Goal: Use online tool/utility

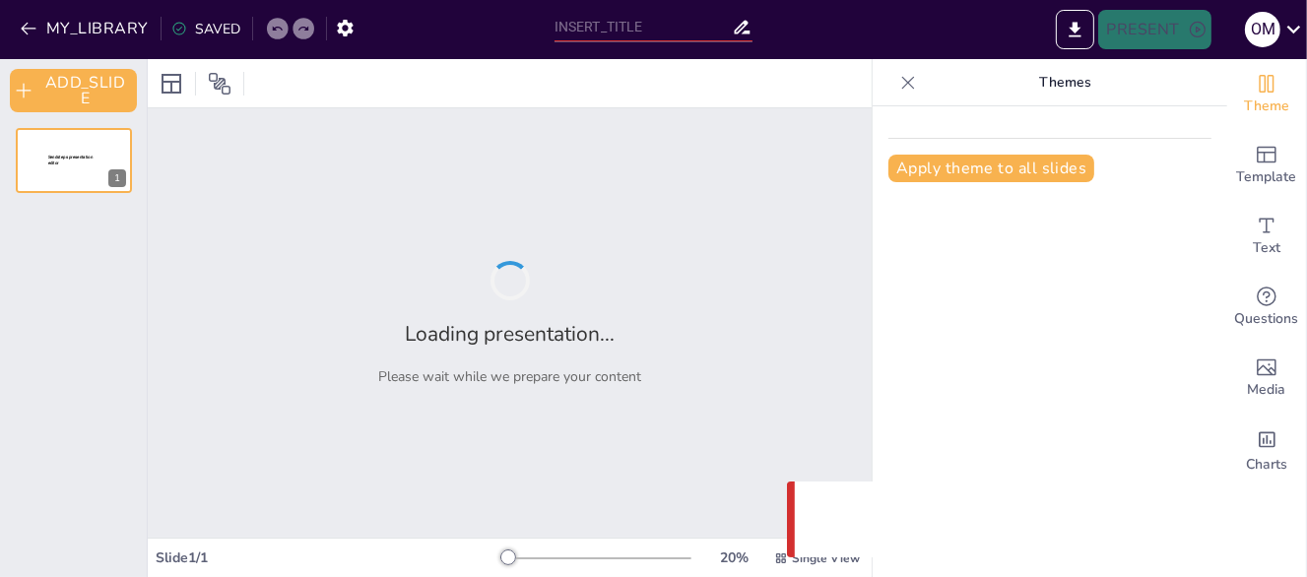
type input "Fundamentos de la Tecnología VoIP en Centrales Telefónicas"
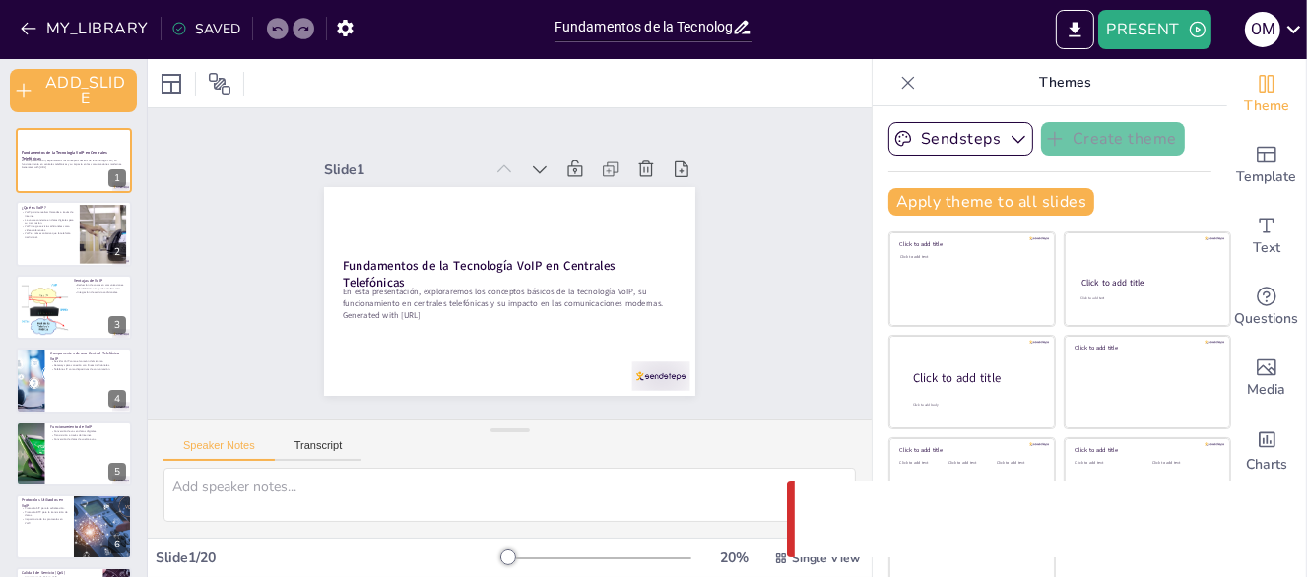
checkbox input "true"
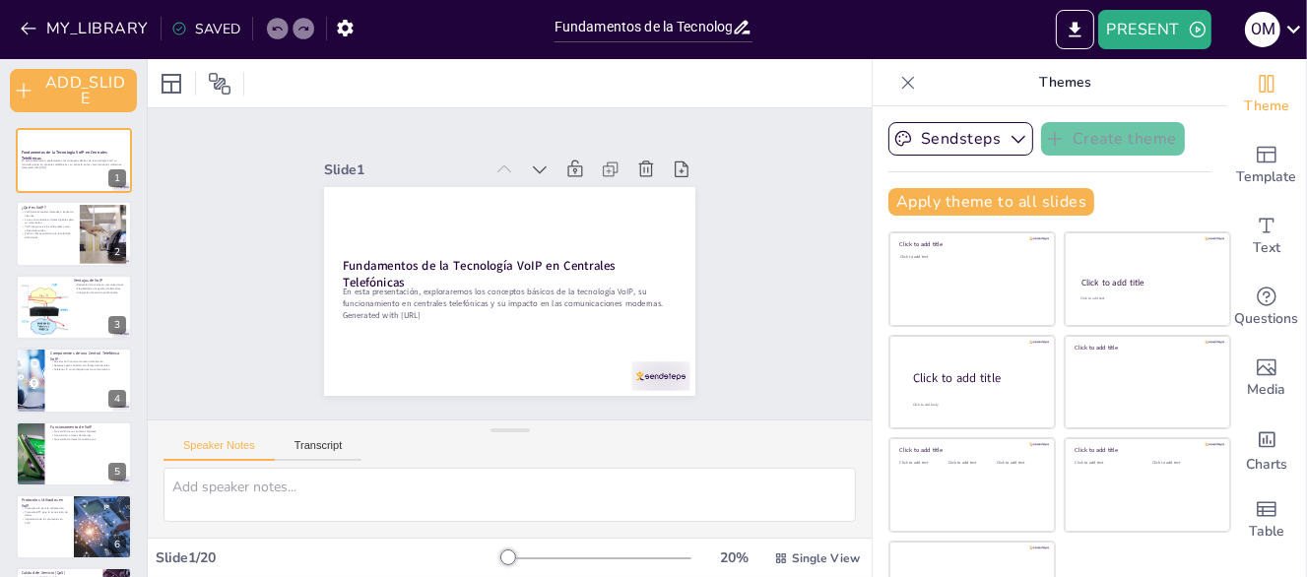
checkbox input "true"
